Goal: Transaction & Acquisition: Purchase product/service

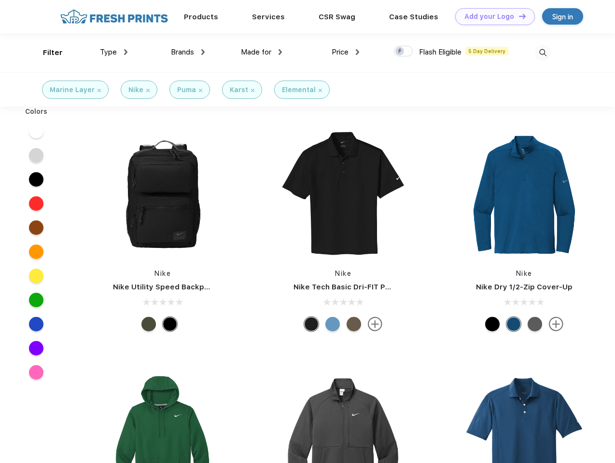
click at [491, 16] on link "Add your Logo Design Tool" at bounding box center [495, 16] width 80 height 17
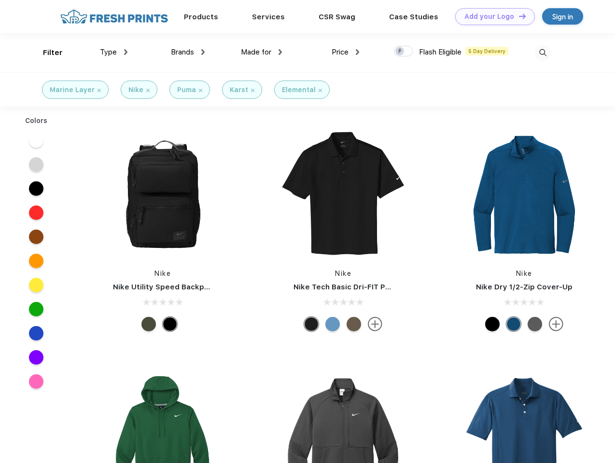
click at [0, 0] on div "Design Tool" at bounding box center [0, 0] width 0 height 0
click at [518, 16] on link "Add your Logo Design Tool" at bounding box center [495, 16] width 80 height 17
click at [46, 53] on div "Filter" at bounding box center [53, 52] width 20 height 11
click at [114, 52] on span "Type" at bounding box center [108, 52] width 17 height 9
click at [188, 52] on span "Brands" at bounding box center [182, 52] width 23 height 9
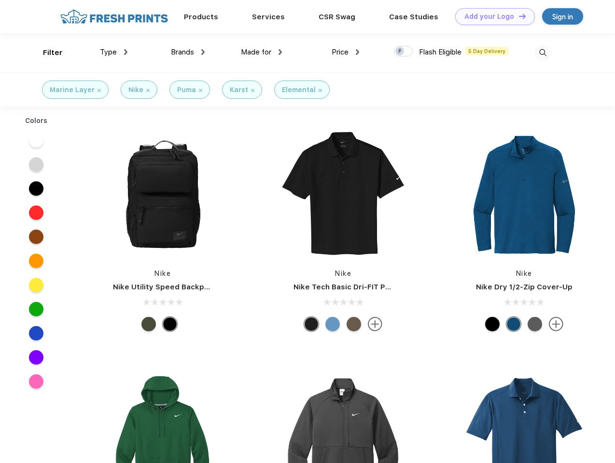
click at [262, 52] on span "Made for" at bounding box center [256, 52] width 30 height 9
click at [345, 52] on span "Price" at bounding box center [340, 52] width 17 height 9
click at [403, 52] on div at bounding box center [403, 51] width 19 height 11
click at [400, 52] on input "checkbox" at bounding box center [397, 48] width 6 height 6
click at [542, 53] on img at bounding box center [543, 53] width 16 height 16
